Goal: Book appointment/travel/reservation

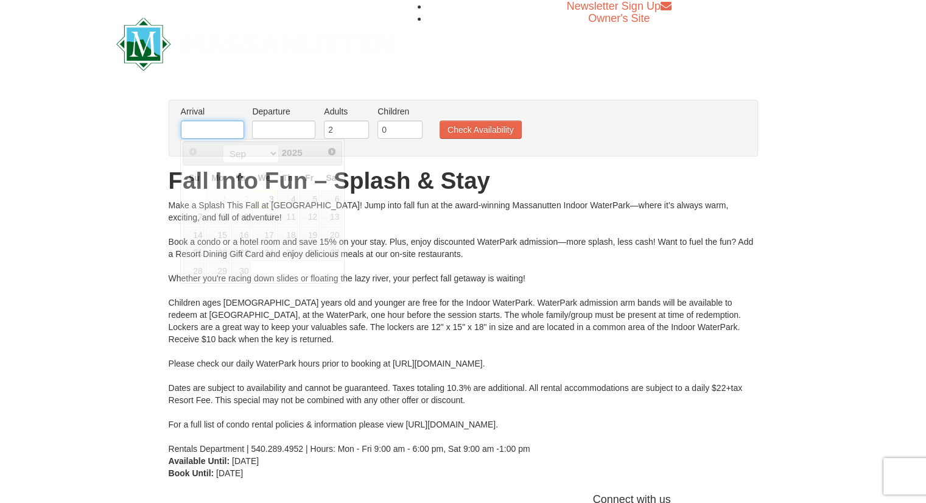
click at [212, 132] on input "text" at bounding box center [212, 130] width 63 height 18
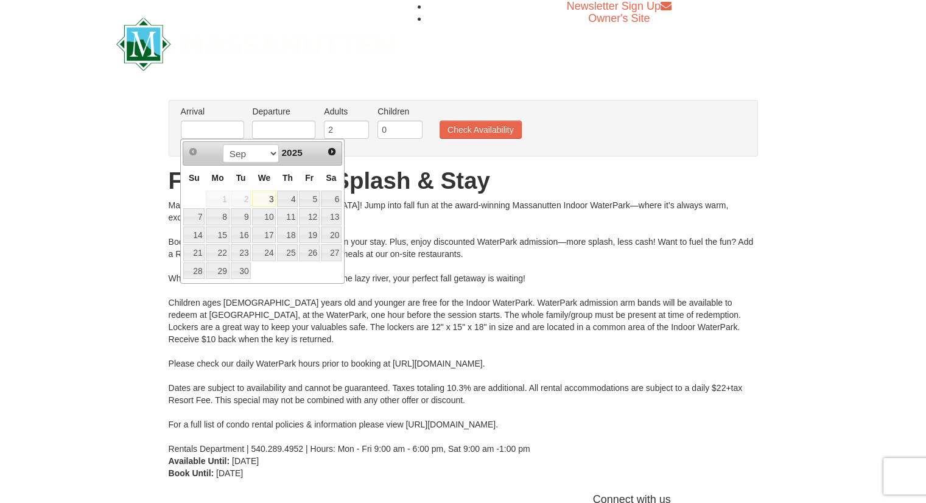
click at [317, 160] on div "Sep Oct Nov Dec 2025" at bounding box center [262, 153] width 115 height 19
click at [273, 153] on select "Sep Oct Nov Dec" at bounding box center [251, 153] width 57 height 18
click at [294, 196] on link "2" at bounding box center [287, 199] width 21 height 17
type input "[DATE]"
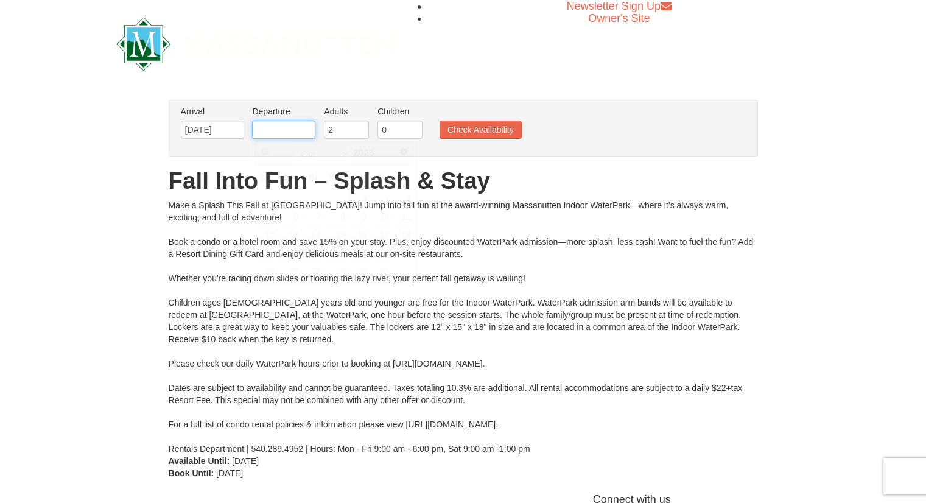
click at [306, 130] on input "text" at bounding box center [283, 130] width 63 height 18
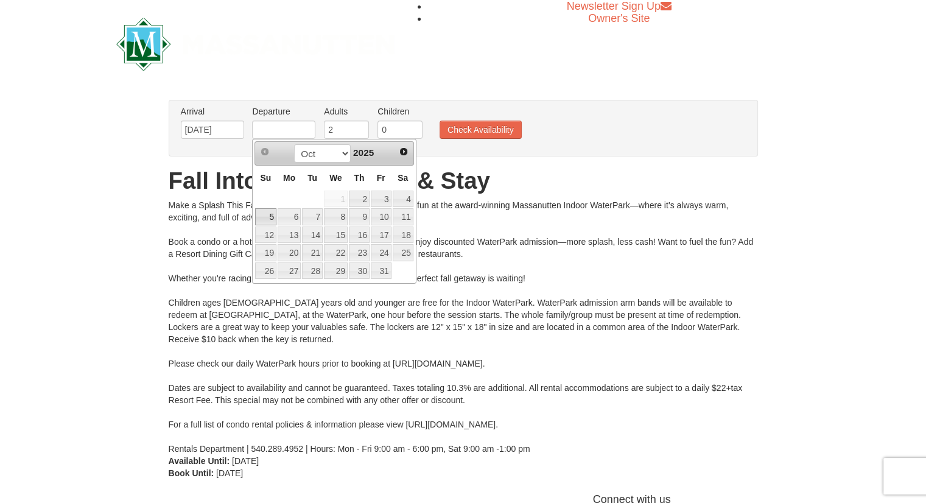
click at [269, 217] on link "5" at bounding box center [265, 216] width 21 height 17
type input "[DATE]"
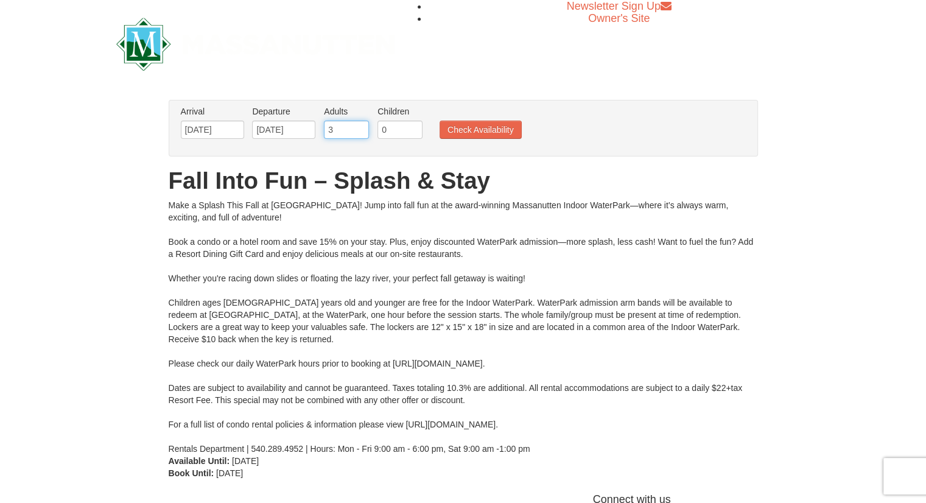
click at [358, 124] on input "3" at bounding box center [346, 130] width 45 height 18
type input "4"
click at [358, 124] on input "4" at bounding box center [346, 130] width 45 height 18
type input "1"
click at [414, 126] on input "1" at bounding box center [400, 130] width 45 height 18
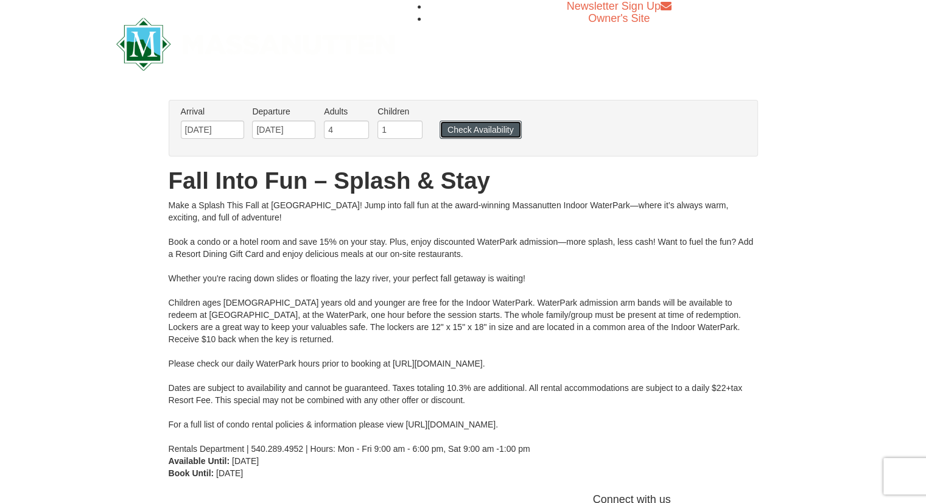
click at [479, 127] on button "Check Availability" at bounding box center [481, 130] width 82 height 18
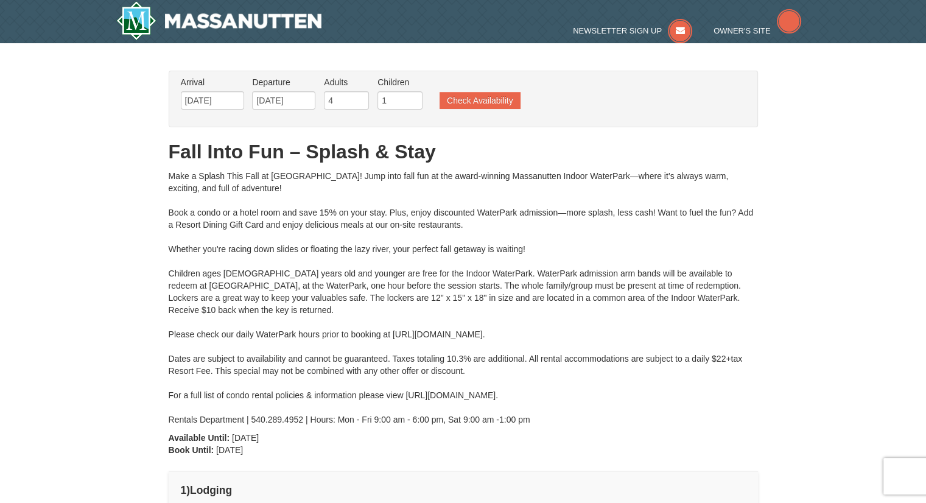
type input "[DATE]"
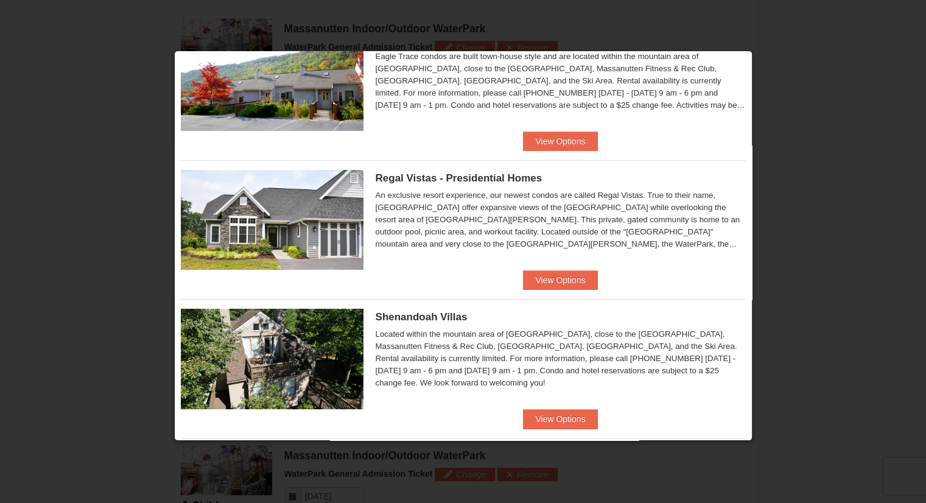
scroll to position [122, 0]
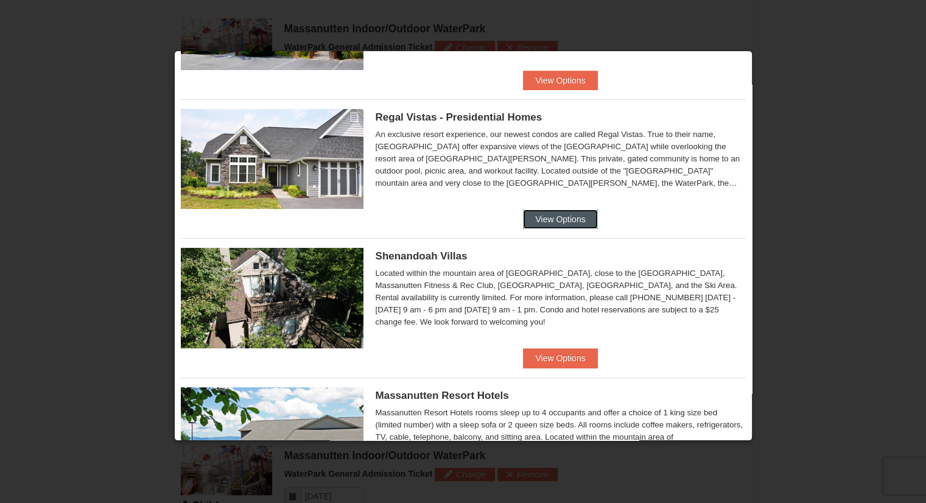
click at [577, 214] on button "View Options" at bounding box center [560, 219] width 74 height 19
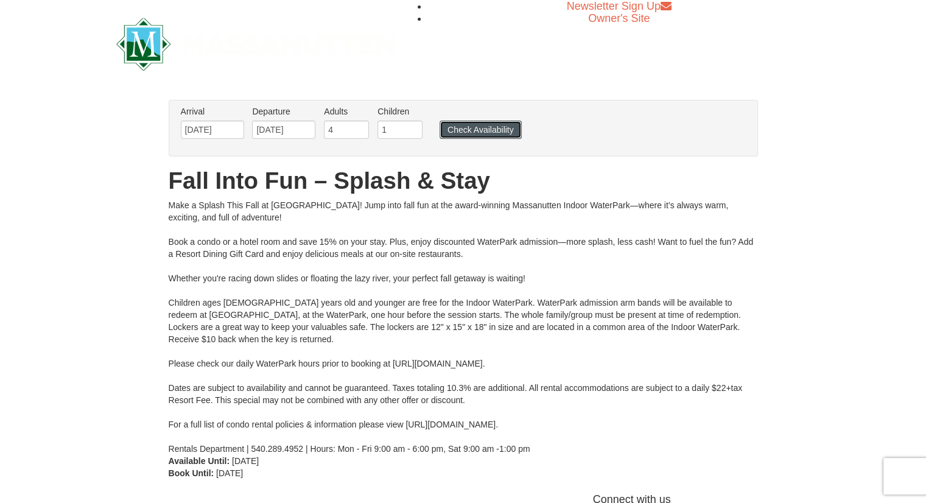
click at [453, 130] on button "Check Availability" at bounding box center [481, 130] width 82 height 18
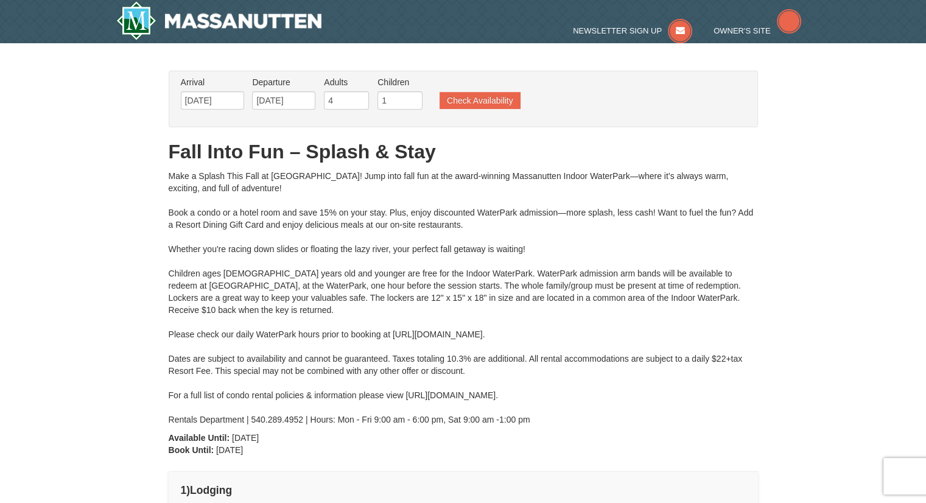
type input "[DATE]"
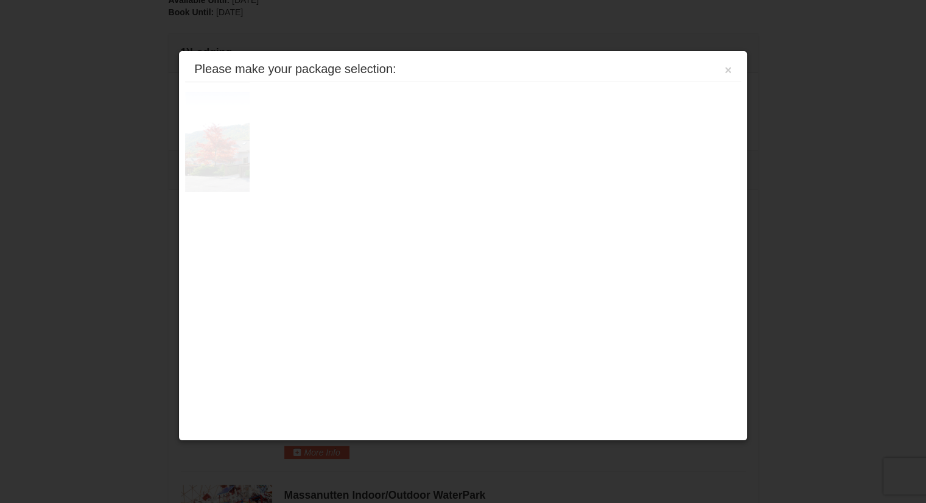
scroll to position [518, 0]
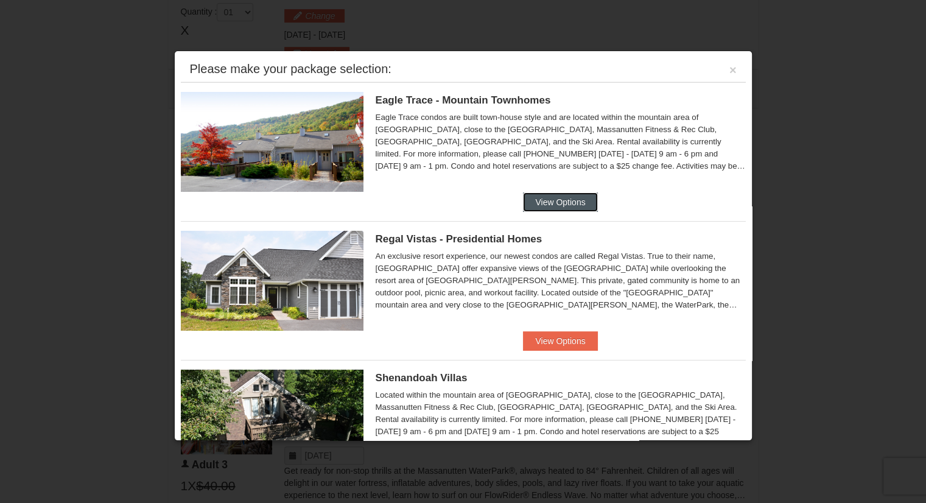
click at [558, 200] on button "View Options" at bounding box center [560, 201] width 74 height 19
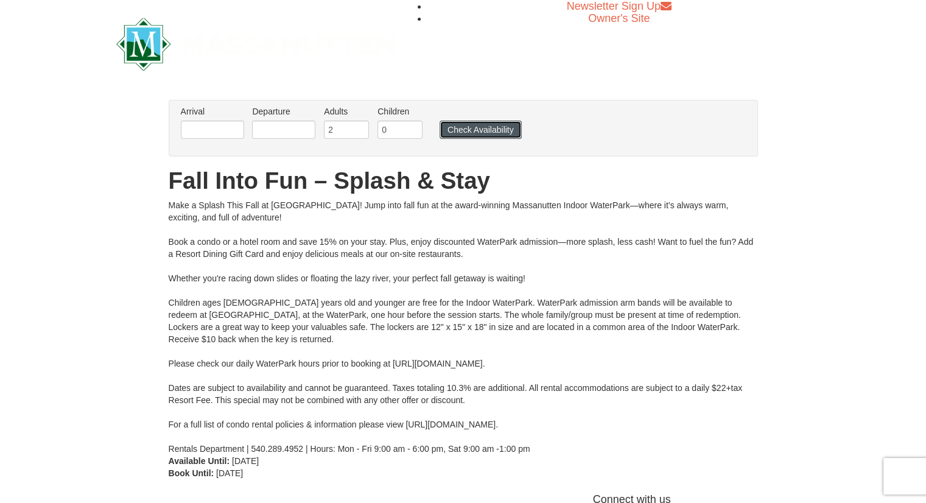
click at [474, 129] on button "Check Availability" at bounding box center [481, 130] width 82 height 18
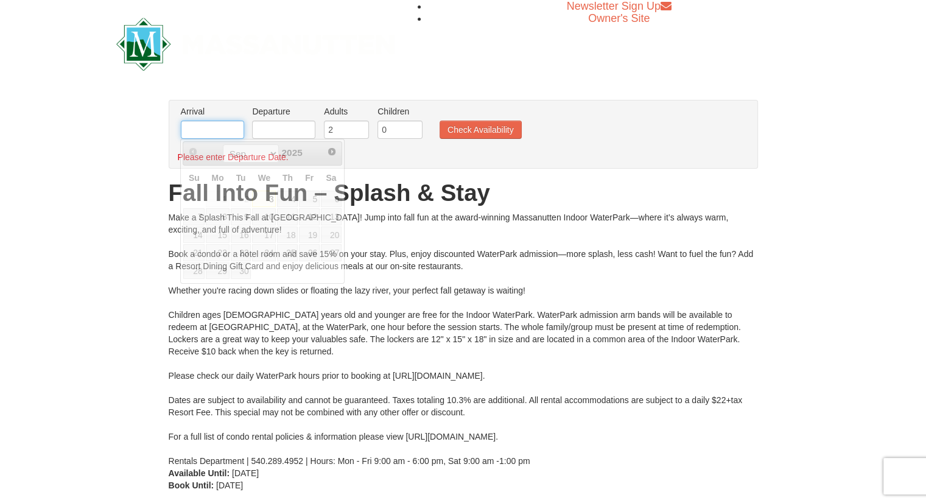
click at [212, 136] on input "text" at bounding box center [212, 130] width 63 height 18
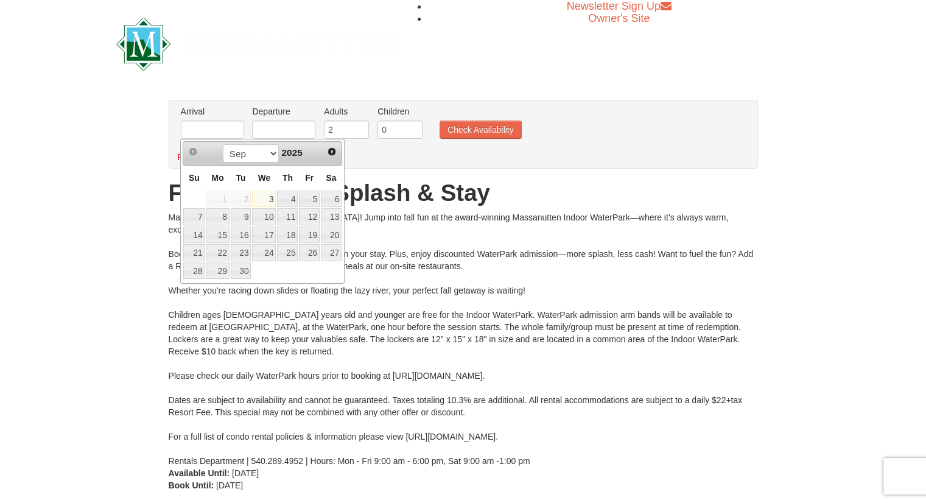
click at [145, 193] on div "× From: To: Adults: 2 Children: 0 Change Arrival Please format dates MM/DD/YYYY…" at bounding box center [463, 296] width 926 height 416
click at [208, 130] on input "text" at bounding box center [212, 130] width 63 height 18
click at [285, 147] on span "2025" at bounding box center [291, 152] width 21 height 10
click at [269, 152] on select "Sep Oct Nov Dec" at bounding box center [251, 153] width 57 height 18
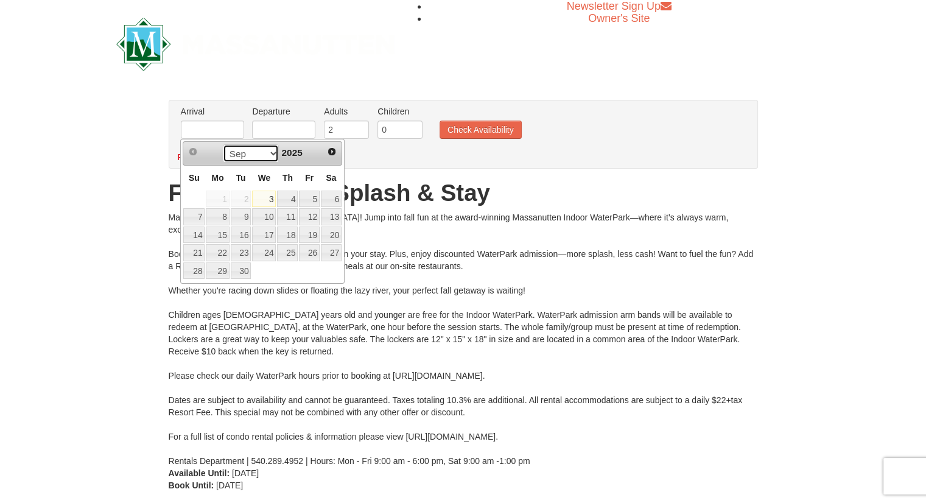
click at [269, 152] on select "Sep Oct Nov Dec" at bounding box center [251, 153] width 57 height 18
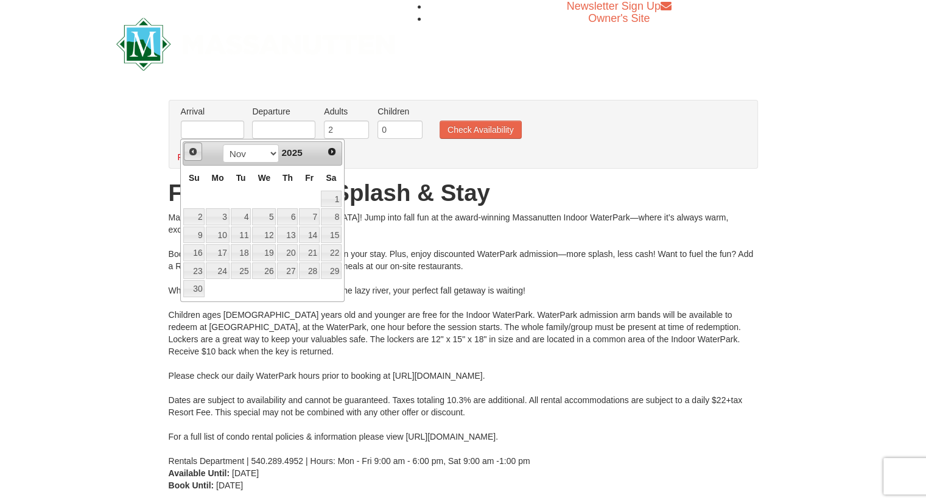
click at [192, 153] on span "Prev" at bounding box center [193, 152] width 10 height 10
click at [267, 153] on select "Sep Oct Nov Dec" at bounding box center [251, 153] width 57 height 18
click at [330, 199] on link "1" at bounding box center [331, 199] width 21 height 17
type input "[DATE]"
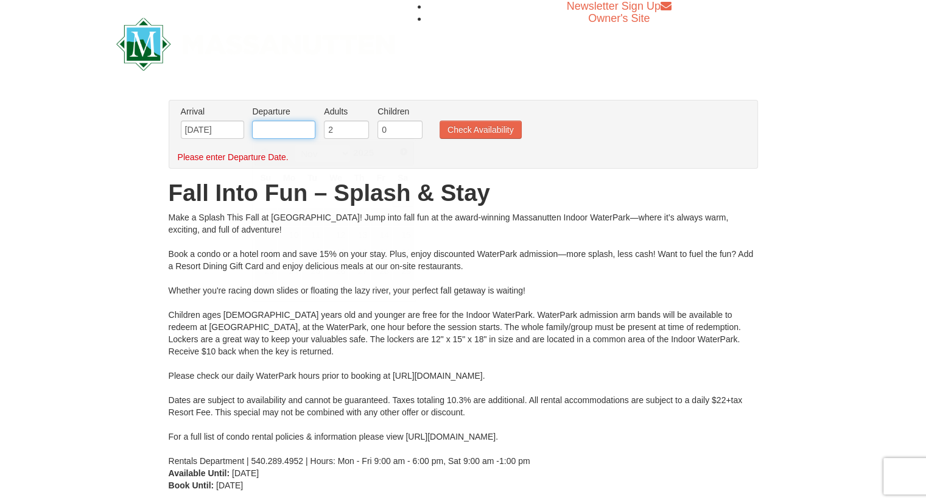
click at [292, 129] on input "text" at bounding box center [283, 130] width 63 height 18
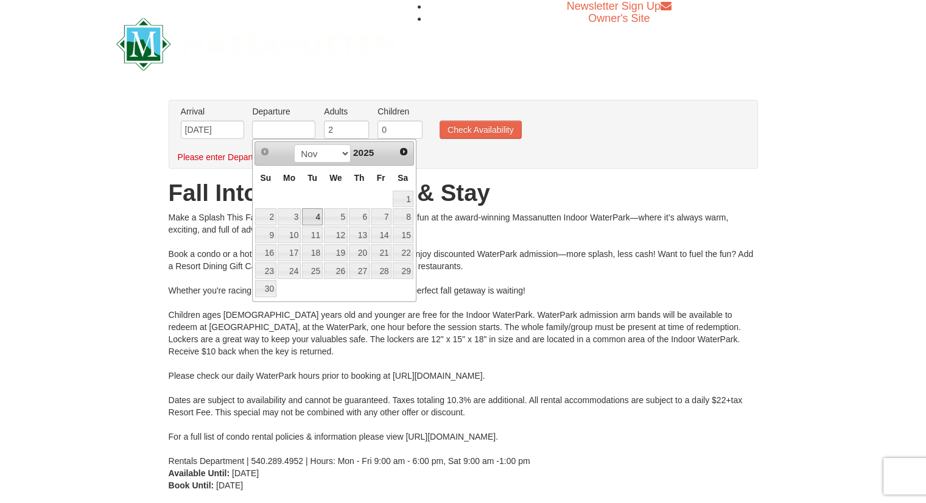
click at [316, 211] on link "4" at bounding box center [312, 216] width 21 height 17
type input "[DATE]"
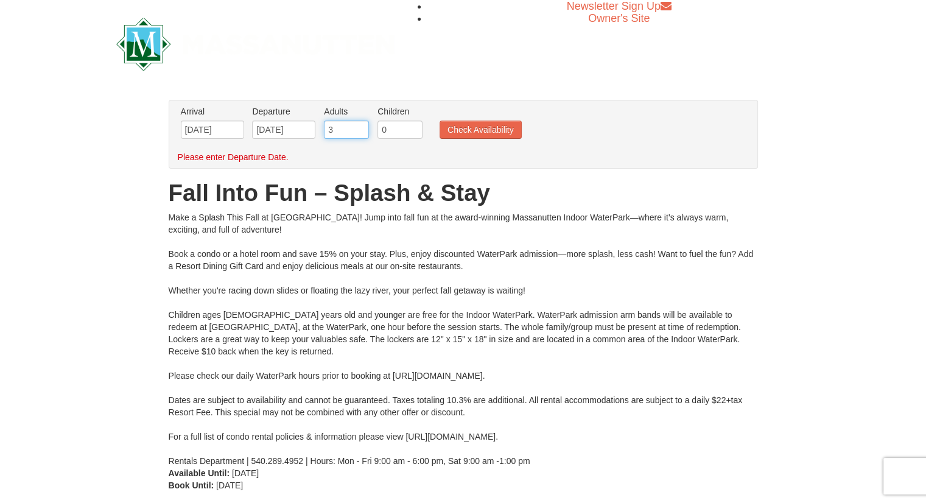
click at [361, 124] on input "3" at bounding box center [346, 130] width 45 height 18
type input "4"
click at [361, 124] on input "4" at bounding box center [346, 130] width 45 height 18
type input "1"
click at [412, 124] on input "1" at bounding box center [400, 130] width 45 height 18
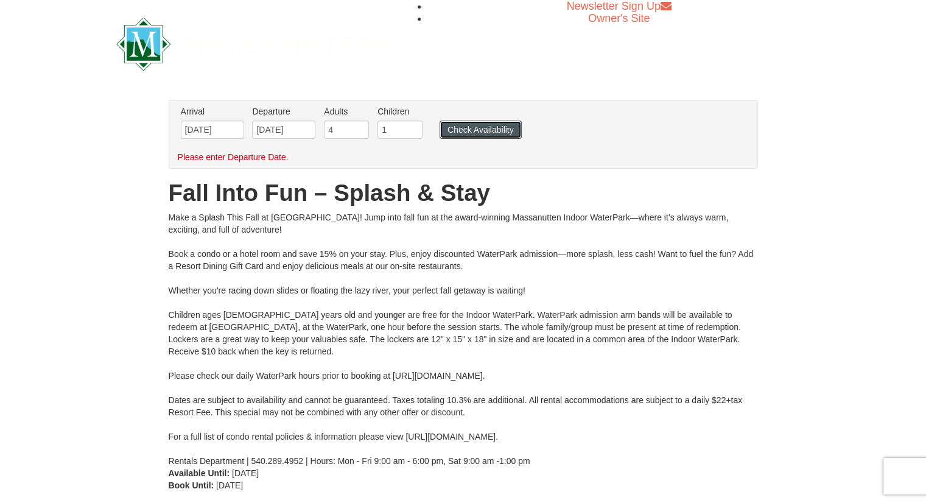
click at [457, 129] on button "Check Availability" at bounding box center [481, 130] width 82 height 18
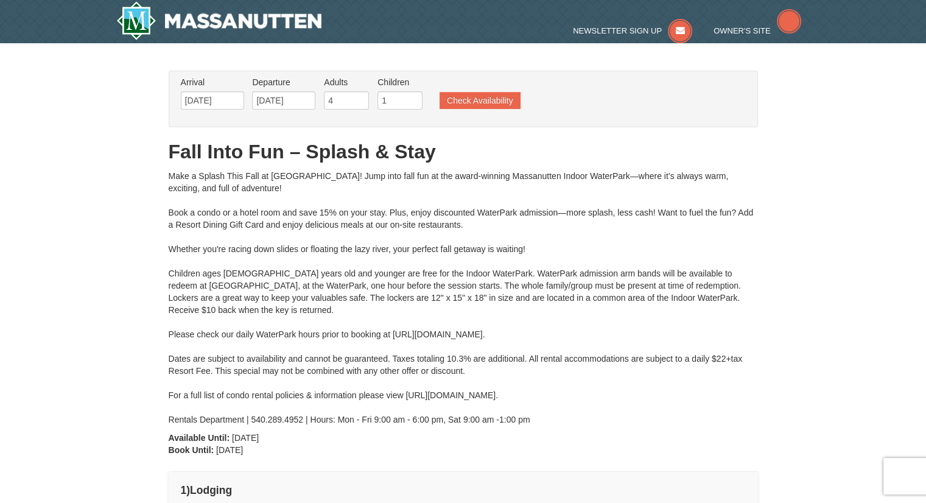
type input "[DATE]"
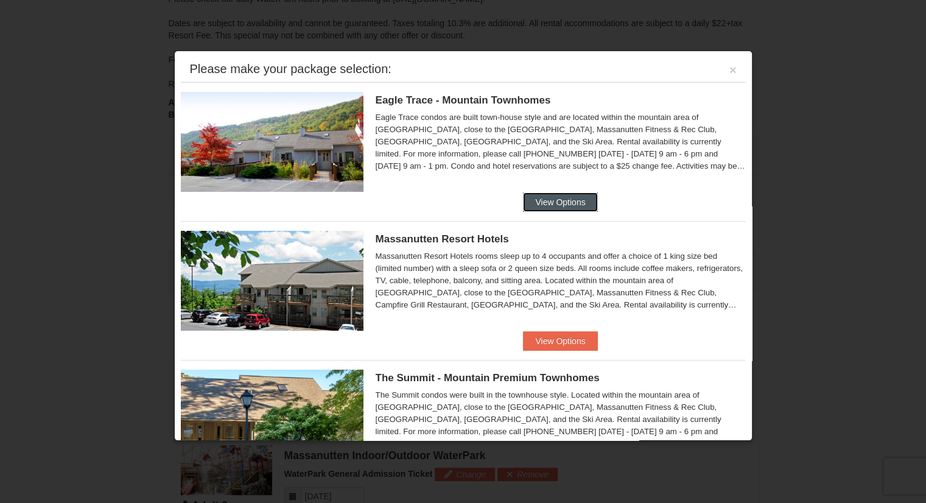
click at [543, 197] on button "View Options" at bounding box center [560, 201] width 74 height 19
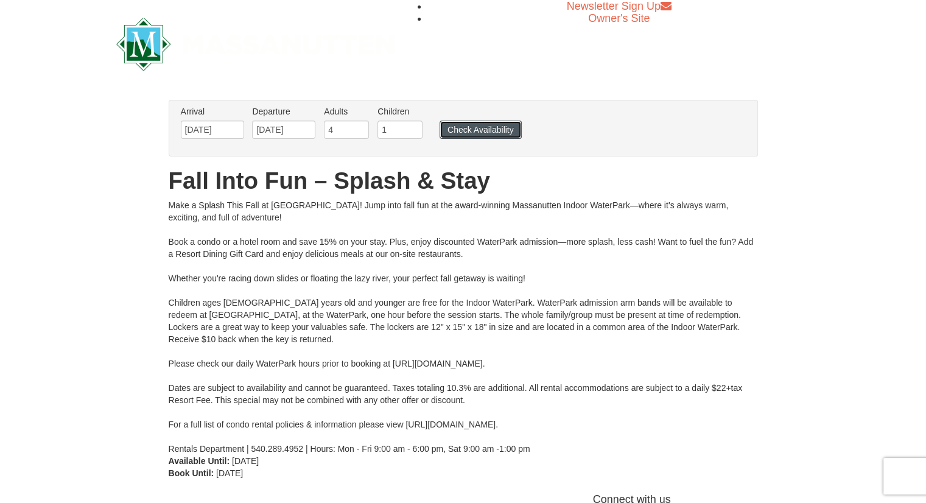
click at [465, 130] on button "Check Availability" at bounding box center [481, 130] width 82 height 18
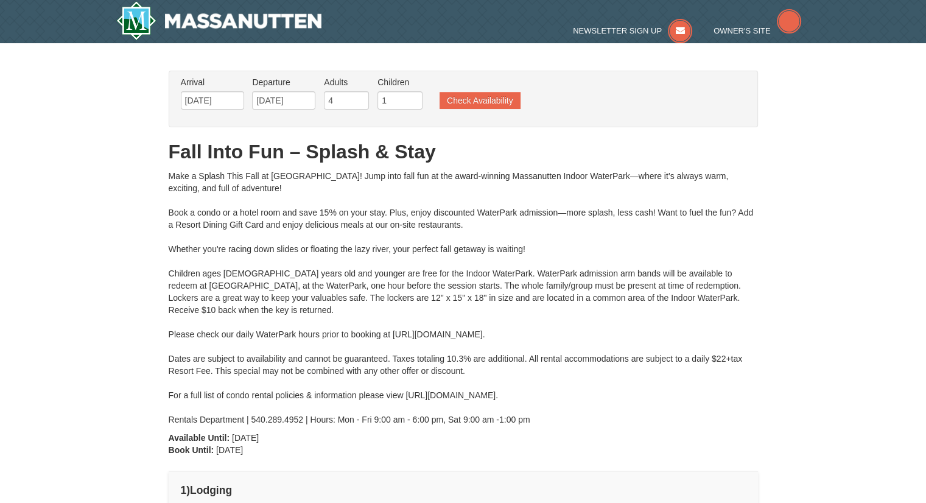
type input "[DATE]"
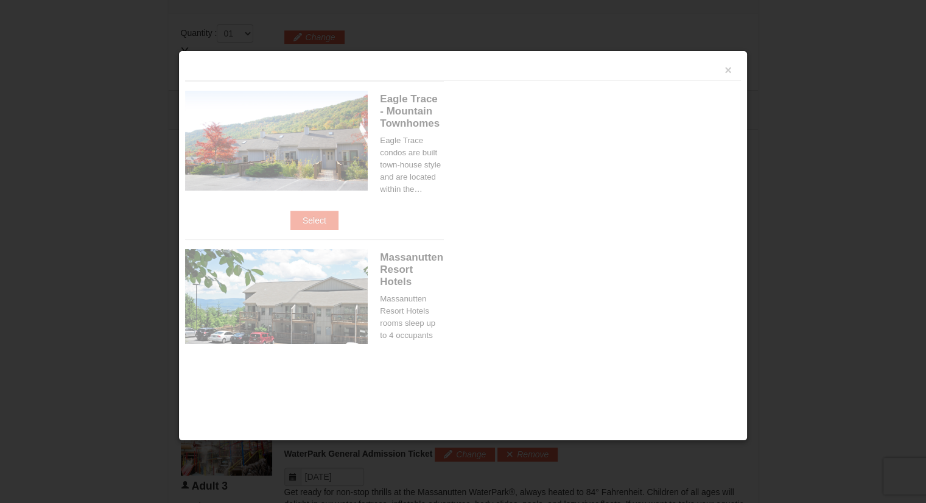
scroll to position [518, 0]
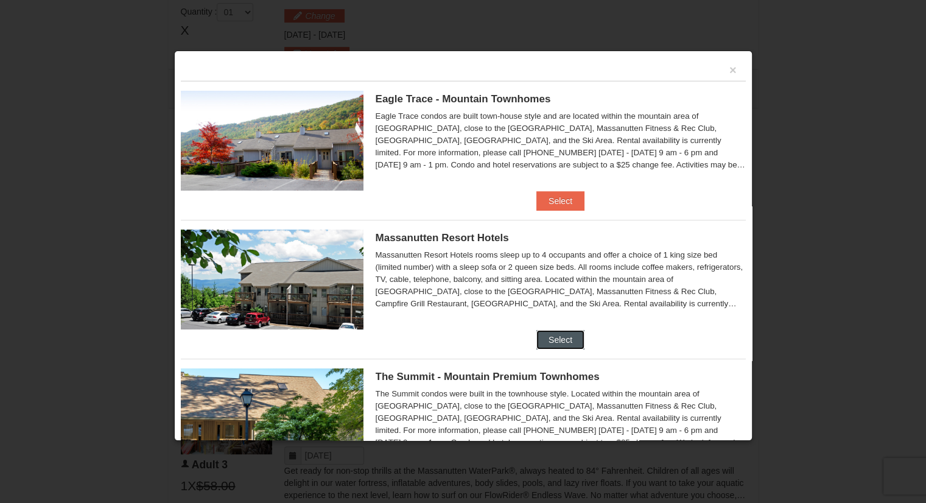
click at [552, 339] on button "Select" at bounding box center [561, 339] width 48 height 19
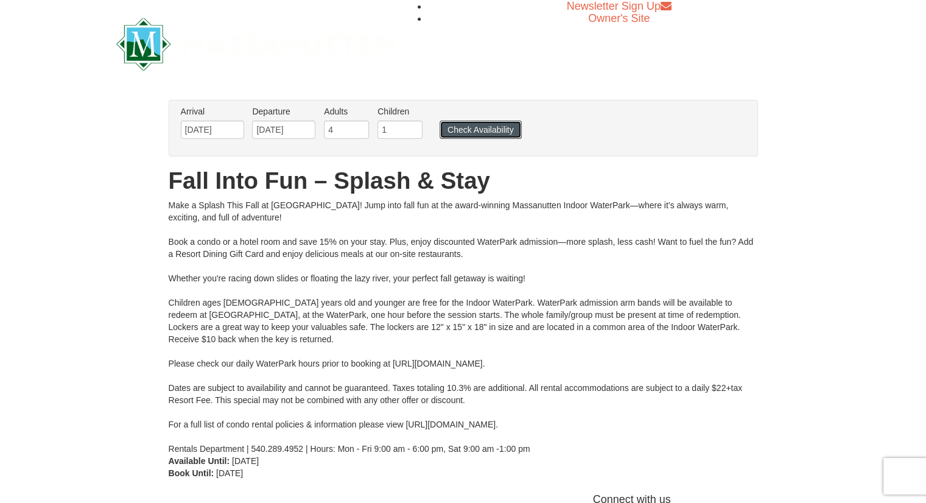
click at [467, 132] on button "Check Availability" at bounding box center [481, 130] width 82 height 18
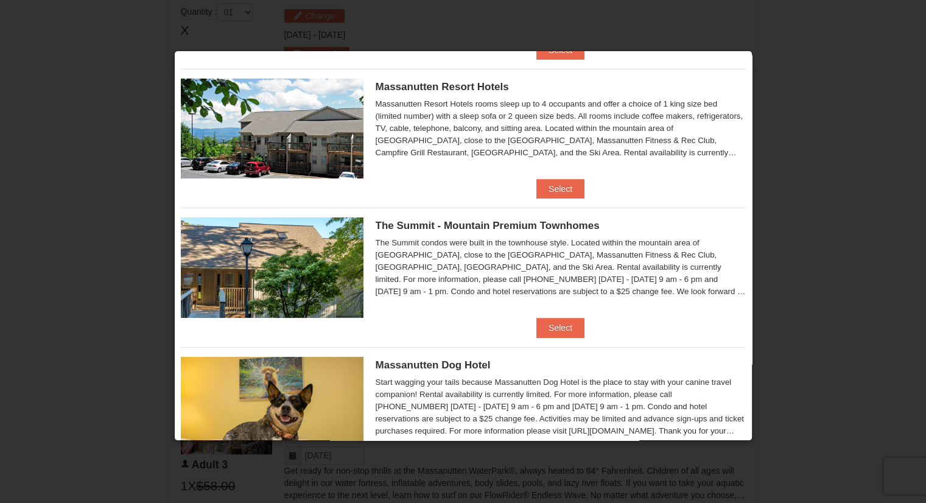
scroll to position [214, 0]
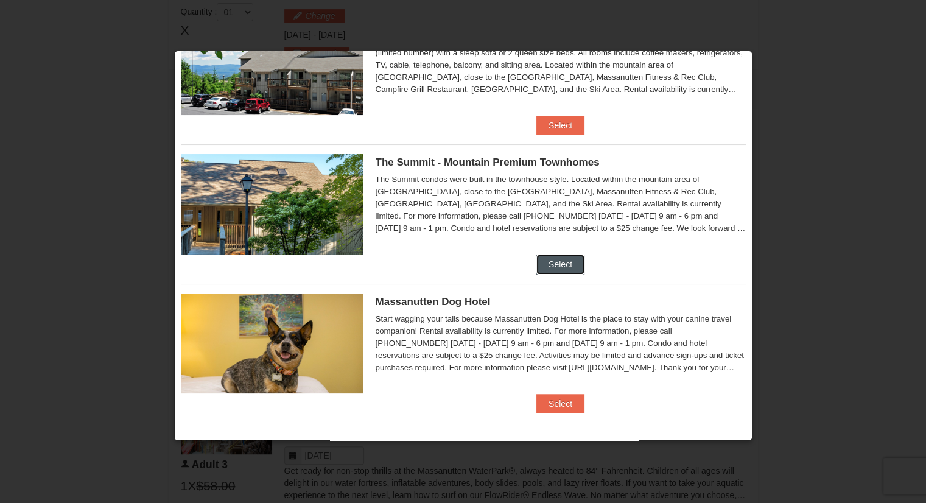
click at [556, 259] on button "Select" at bounding box center [561, 264] width 48 height 19
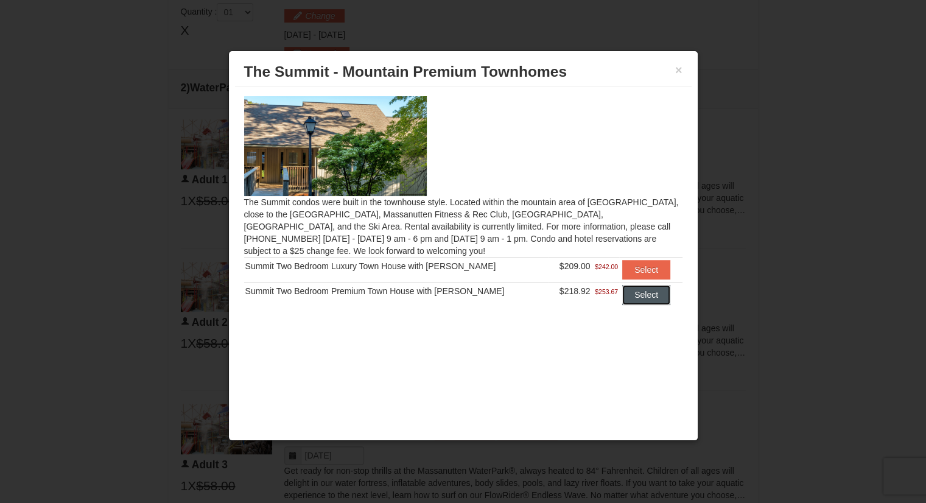
click at [641, 297] on button "Select" at bounding box center [646, 294] width 48 height 19
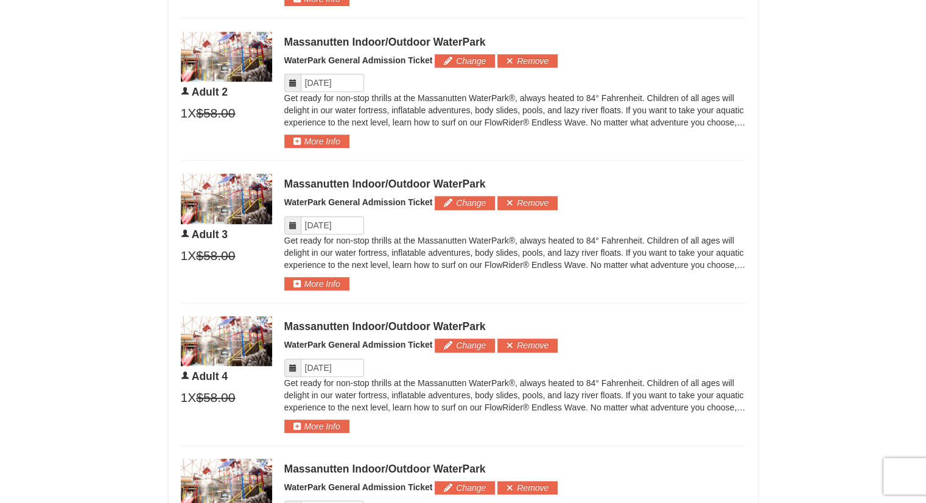
scroll to position [762, 0]
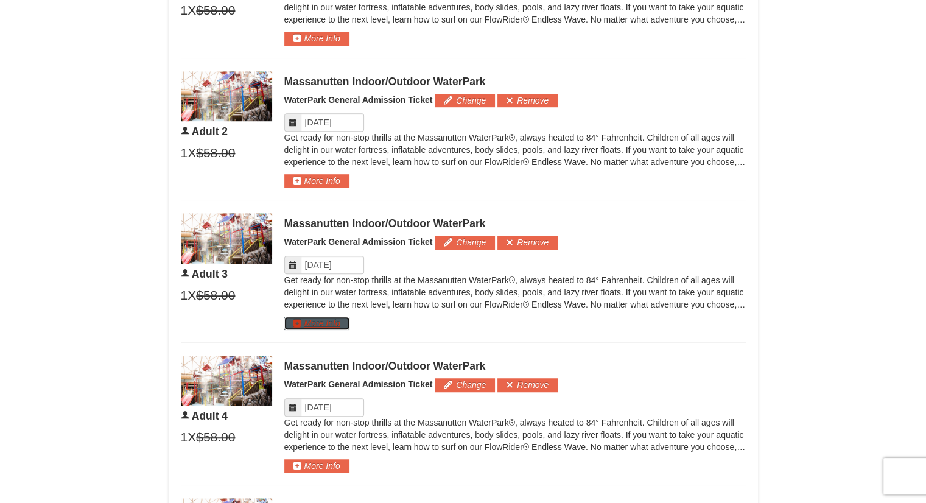
click at [336, 322] on button "More Info" at bounding box center [316, 323] width 65 height 13
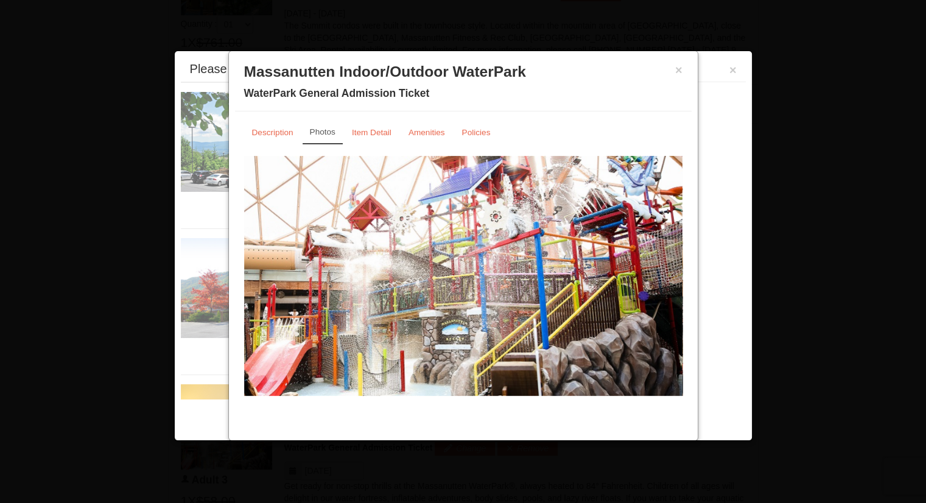
scroll to position [520, 0]
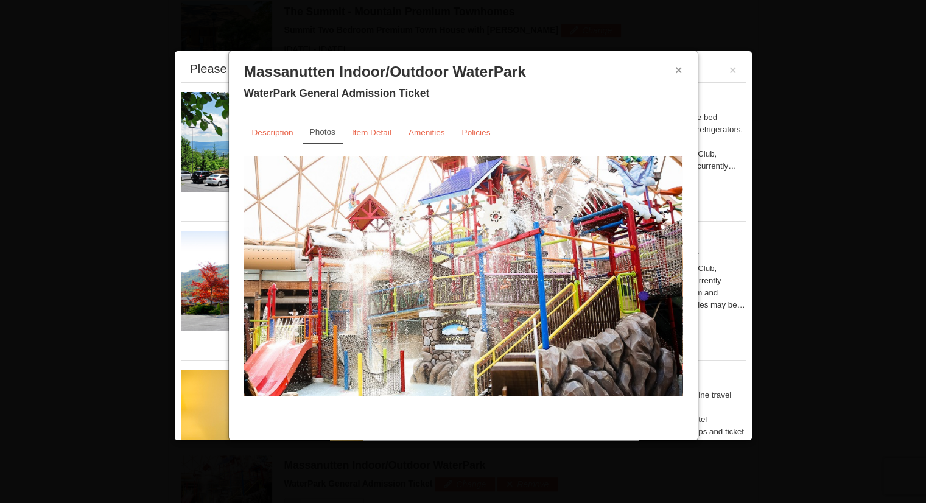
click at [677, 69] on button "×" at bounding box center [678, 70] width 7 height 12
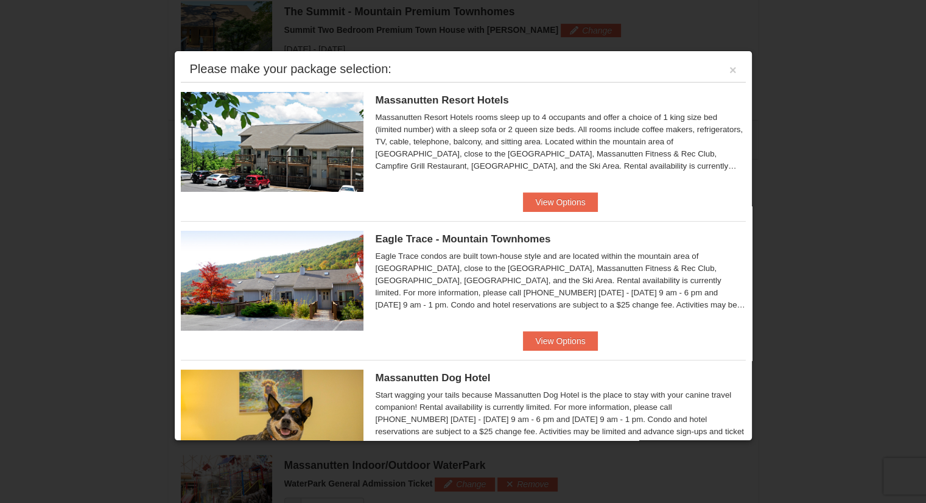
click at [719, 66] on div "Please make your package selection: ×" at bounding box center [463, 69] width 565 height 25
click at [730, 68] on button "×" at bounding box center [733, 70] width 7 height 12
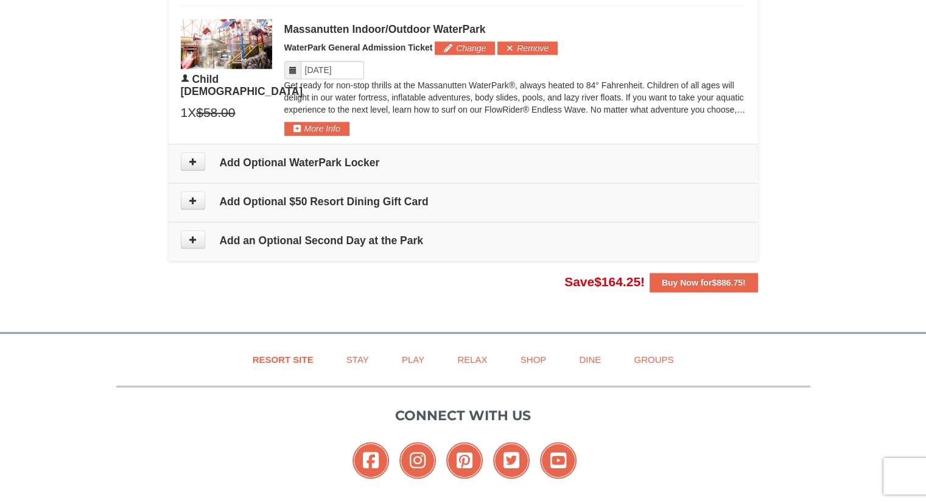
scroll to position [1251, 0]
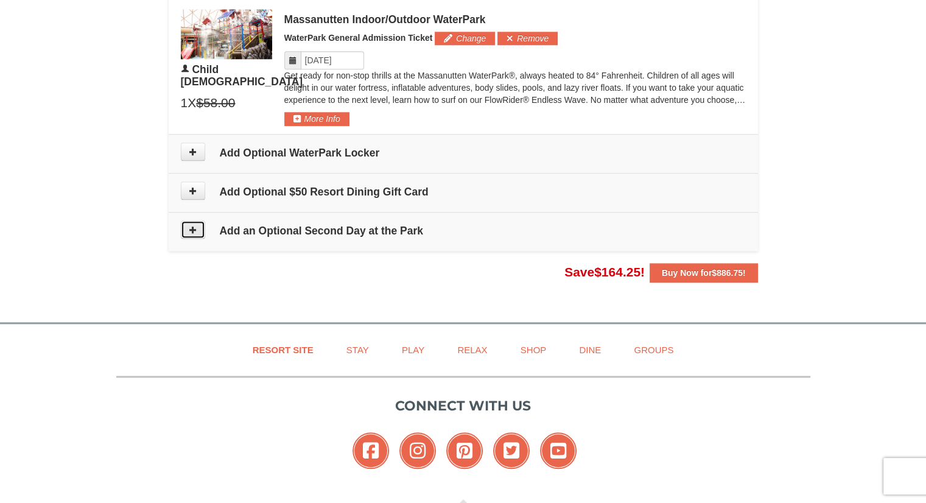
click at [186, 227] on button at bounding box center [193, 229] width 24 height 18
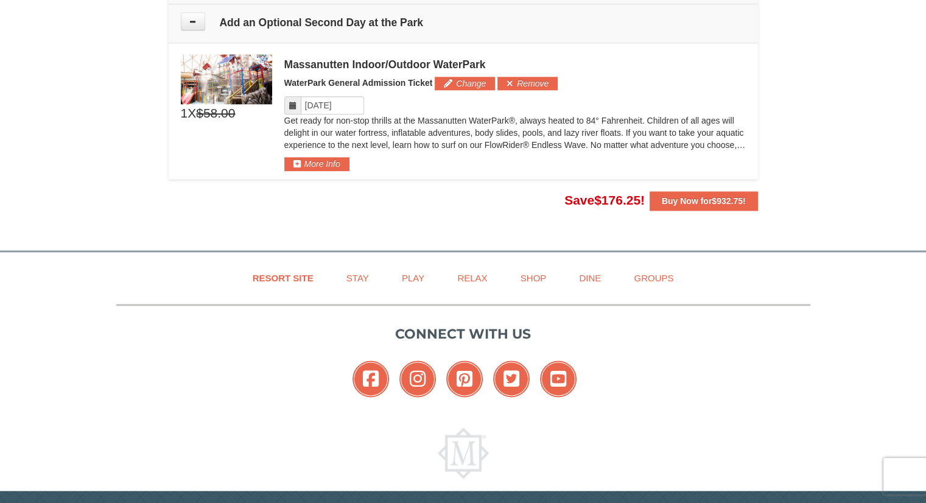
scroll to position [1398, 0]
